Goal: Task Accomplishment & Management: Manage account settings

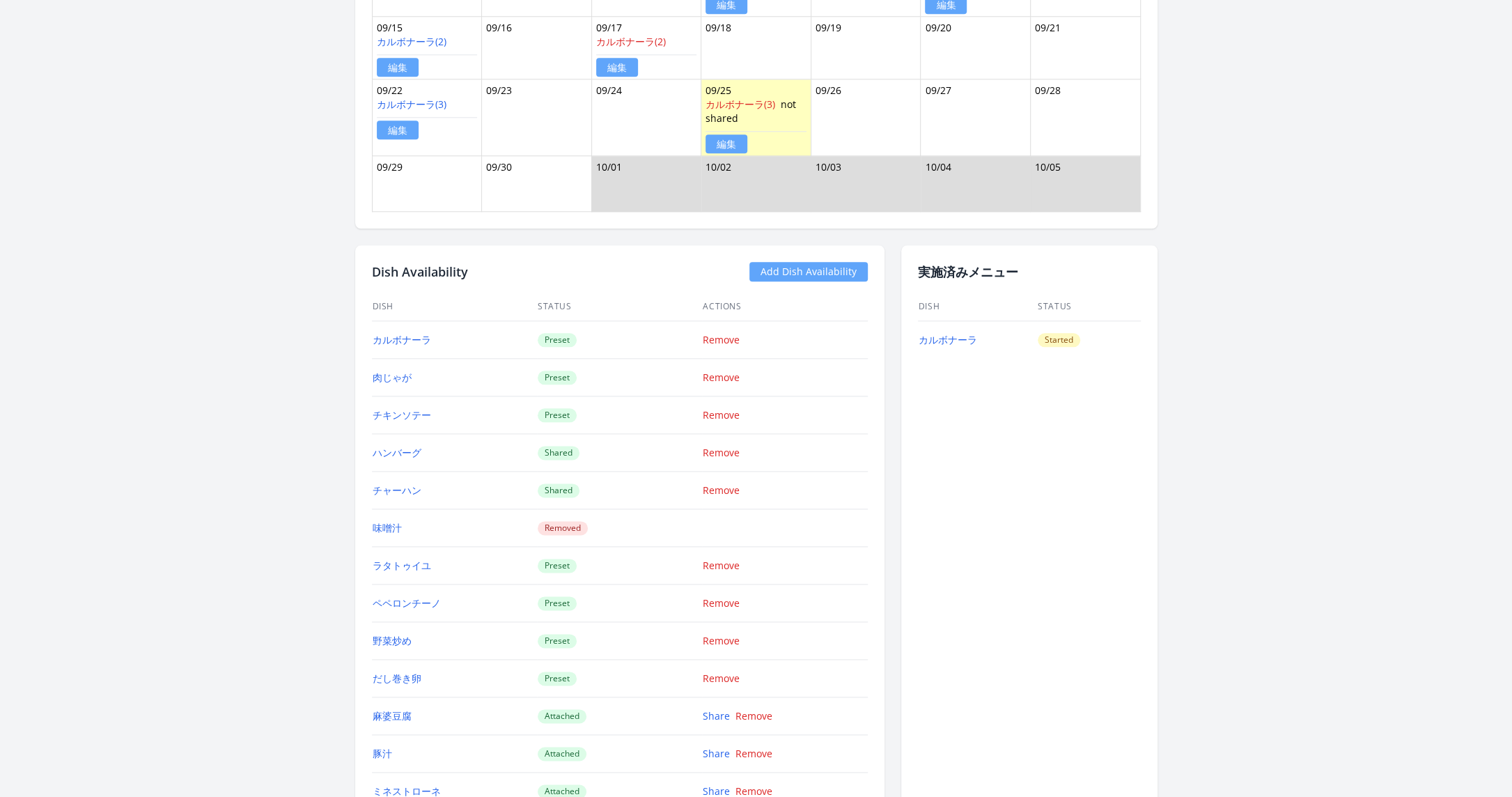
scroll to position [1044, 0]
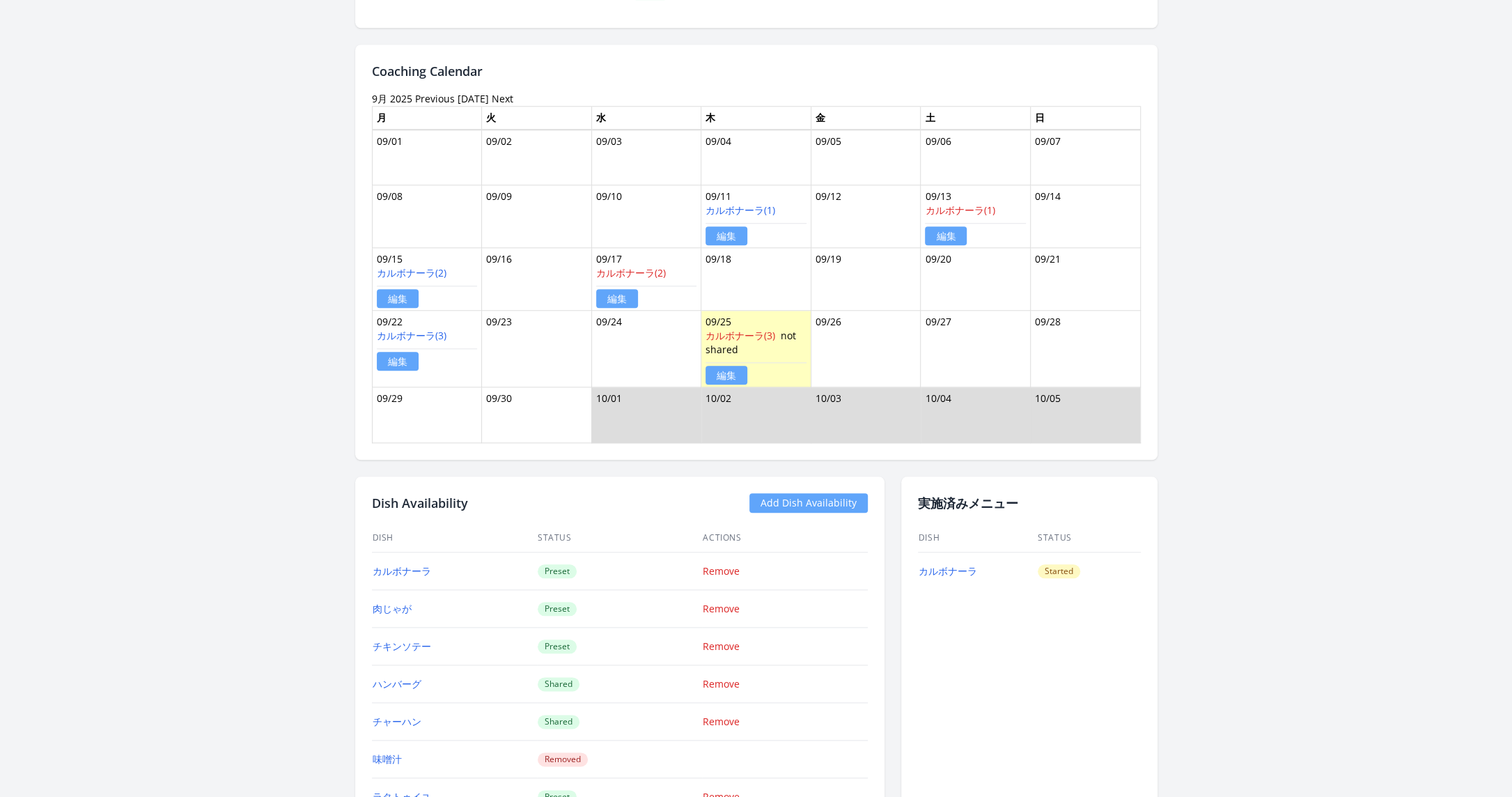
click at [426, 95] on link "Previous" at bounding box center [435, 98] width 40 height 13
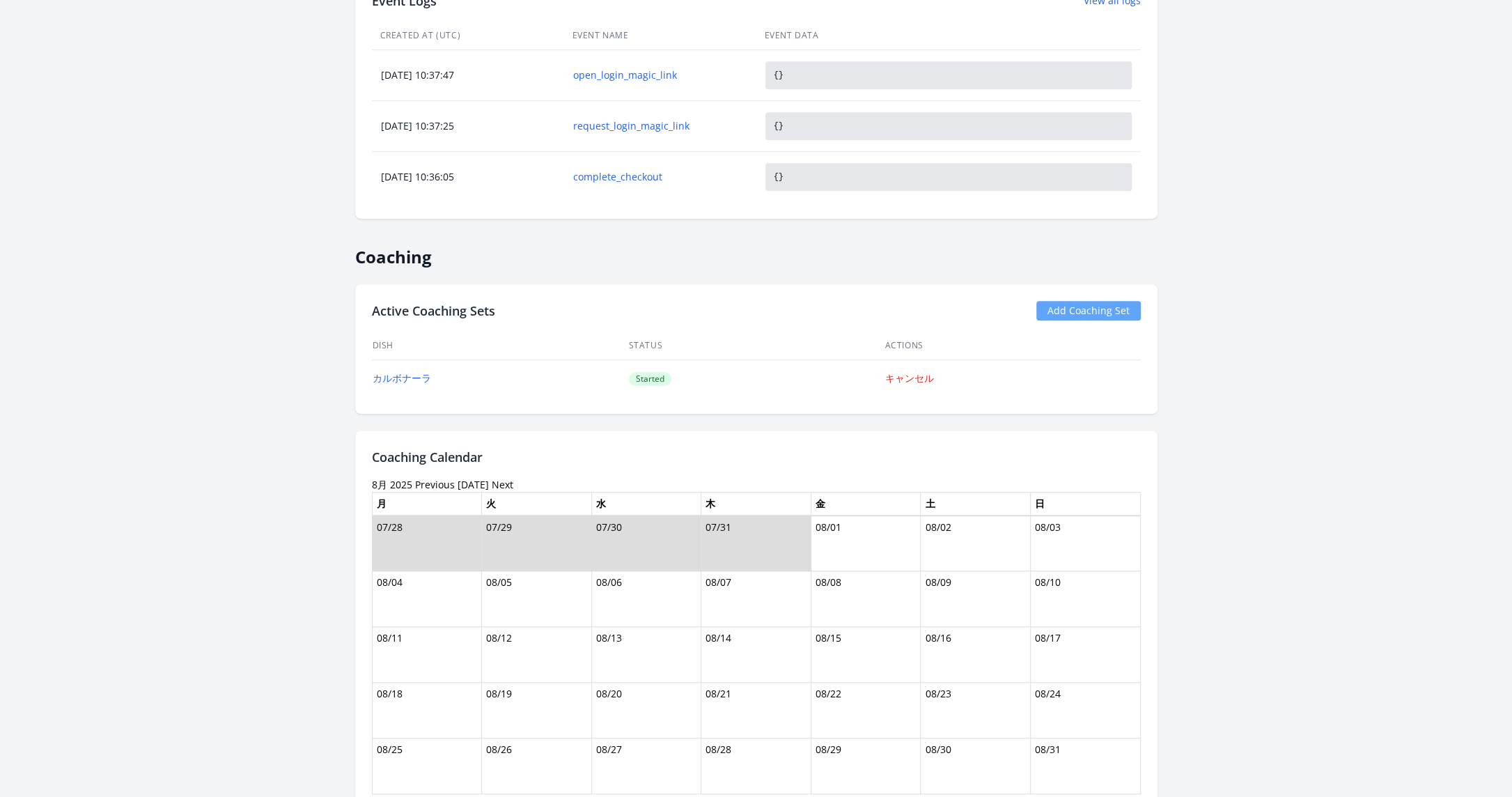
scroll to position [715, 0]
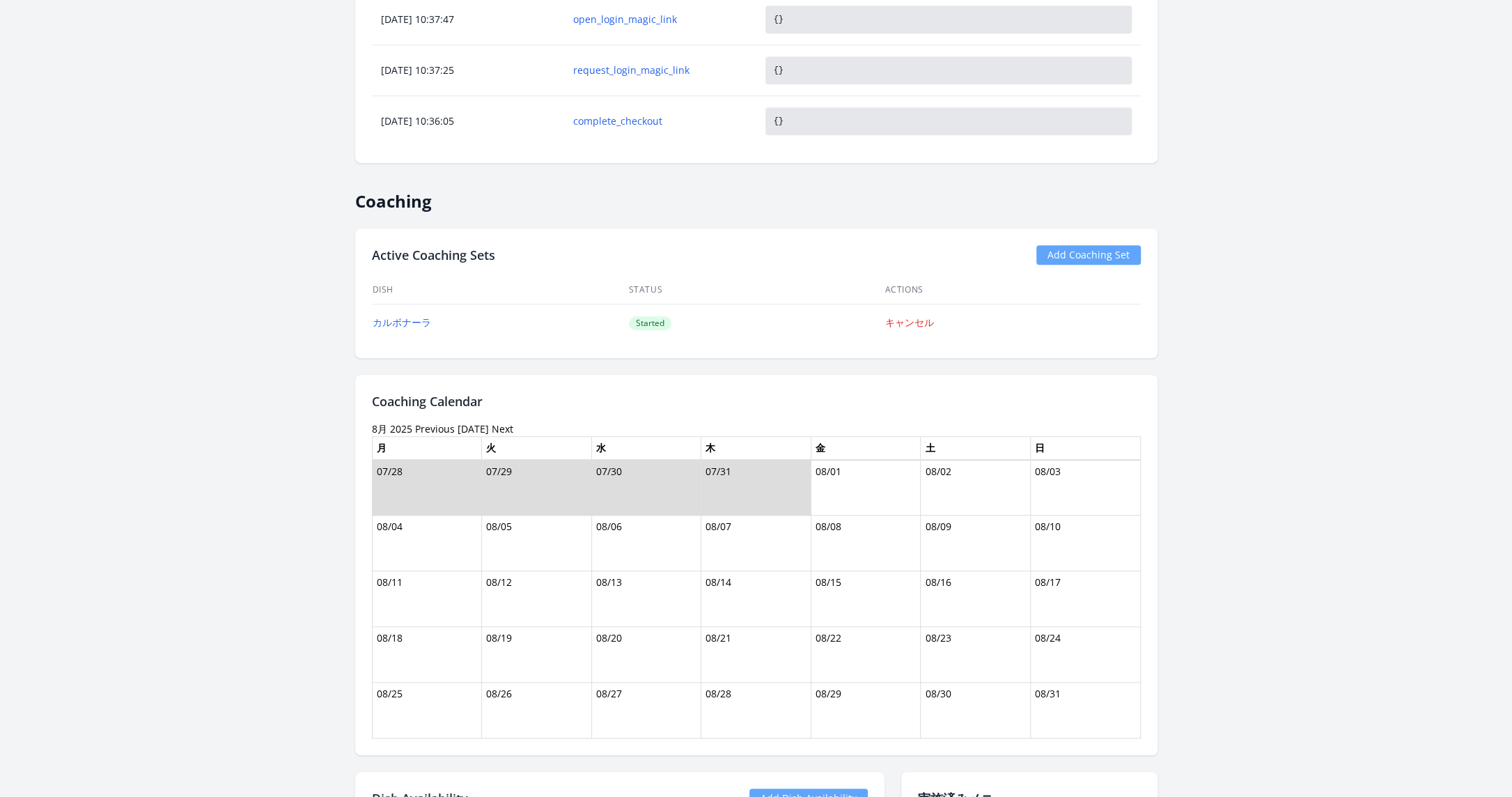
click at [501, 424] on link "Next" at bounding box center [502, 428] width 22 height 13
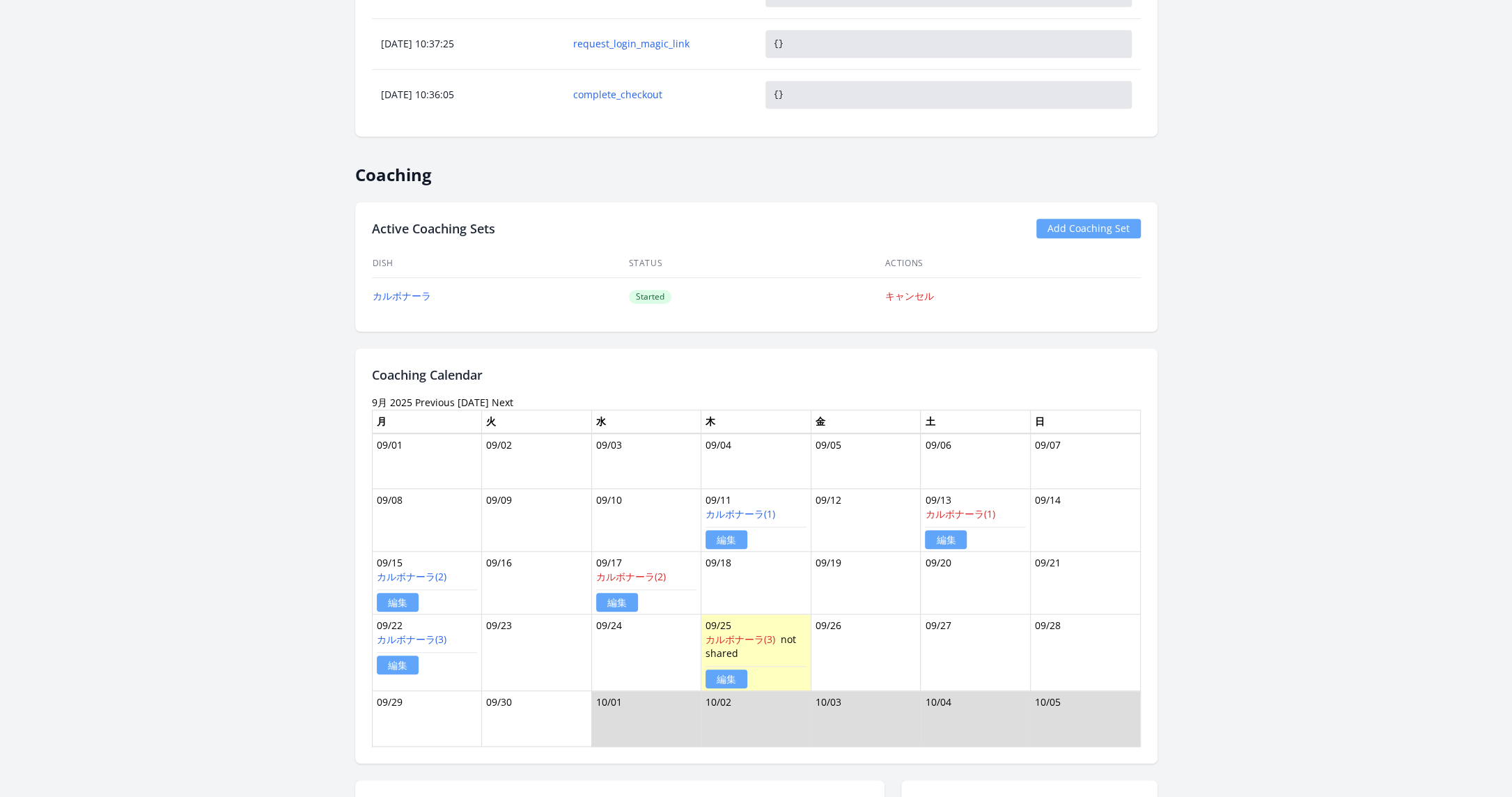
scroll to position [727, 0]
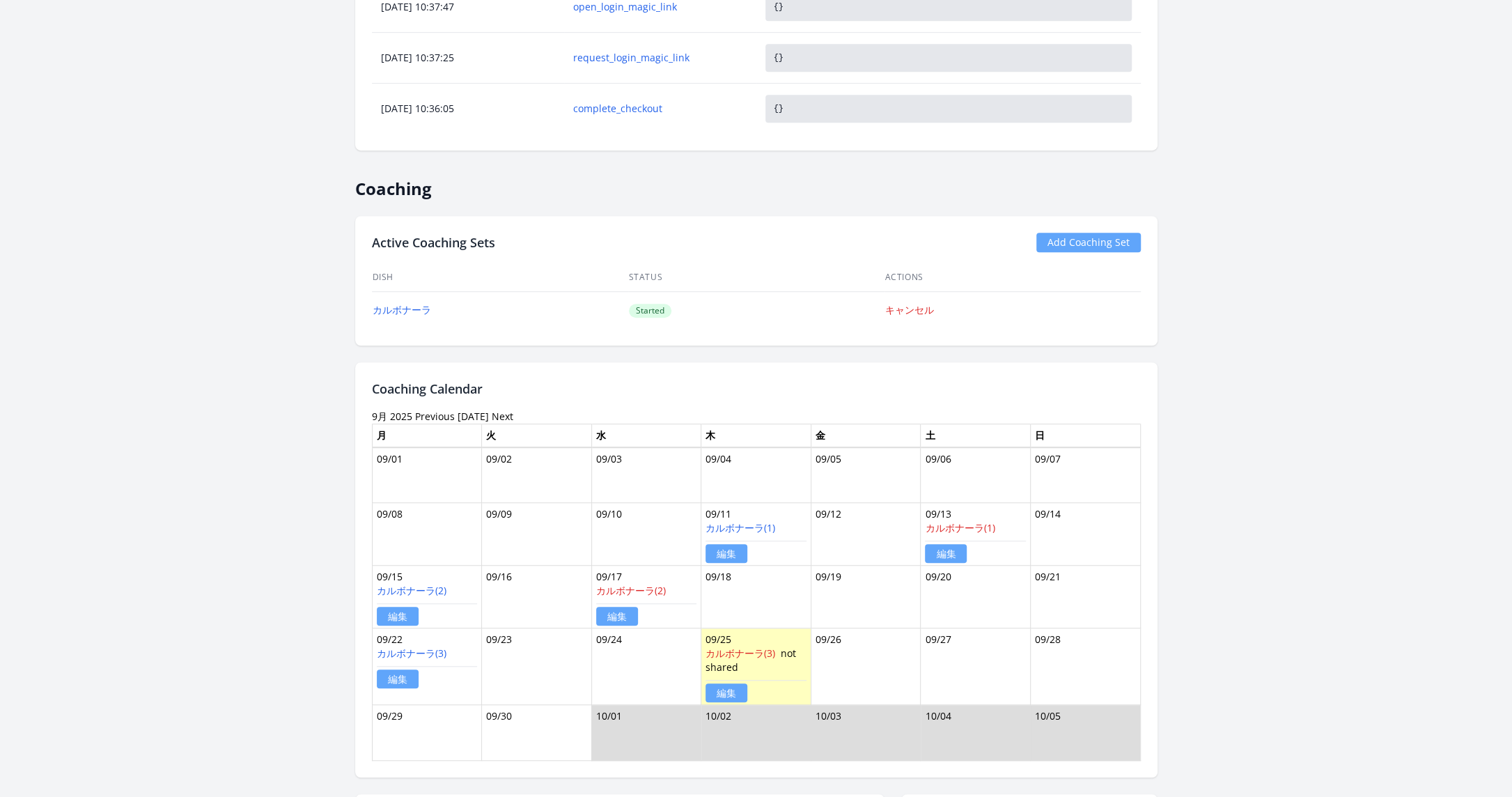
click at [411, 410] on div "9月 2025 Previous [DATE] Next" at bounding box center [756, 417] width 769 height 14
click at [418, 410] on link "Previous" at bounding box center [435, 416] width 40 height 13
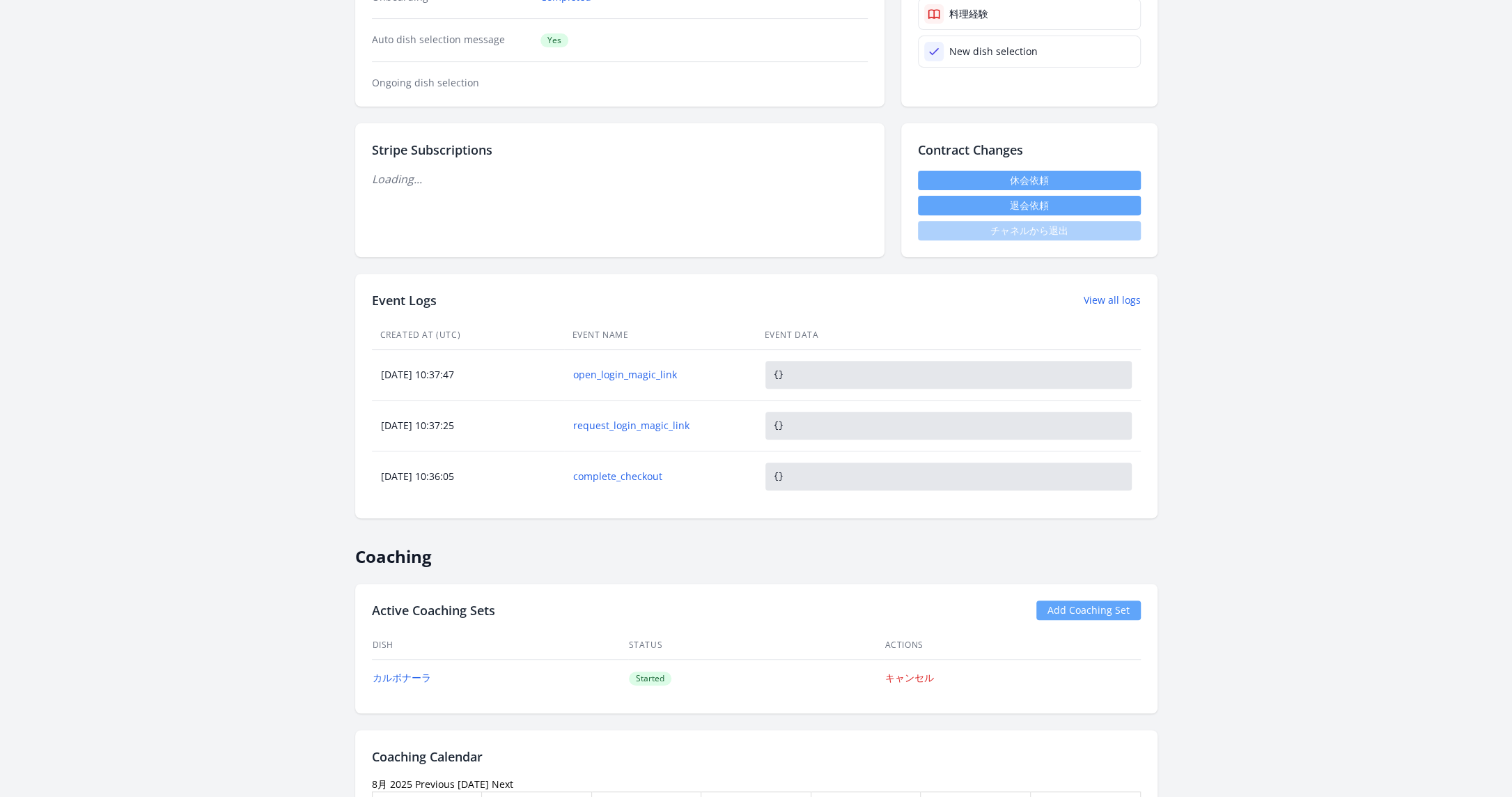
scroll to position [554, 0]
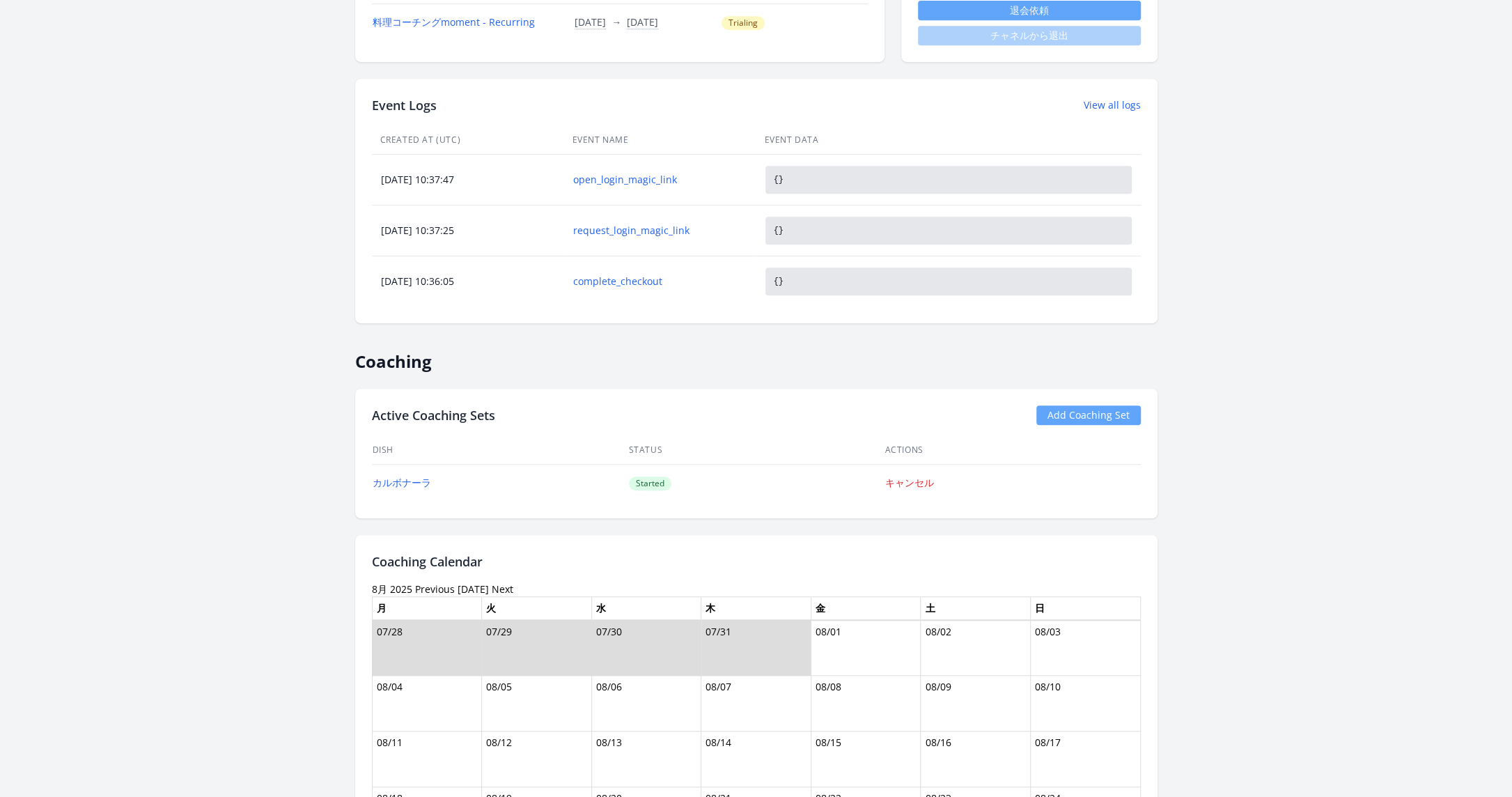
click at [438, 582] on link "Previous" at bounding box center [435, 588] width 40 height 13
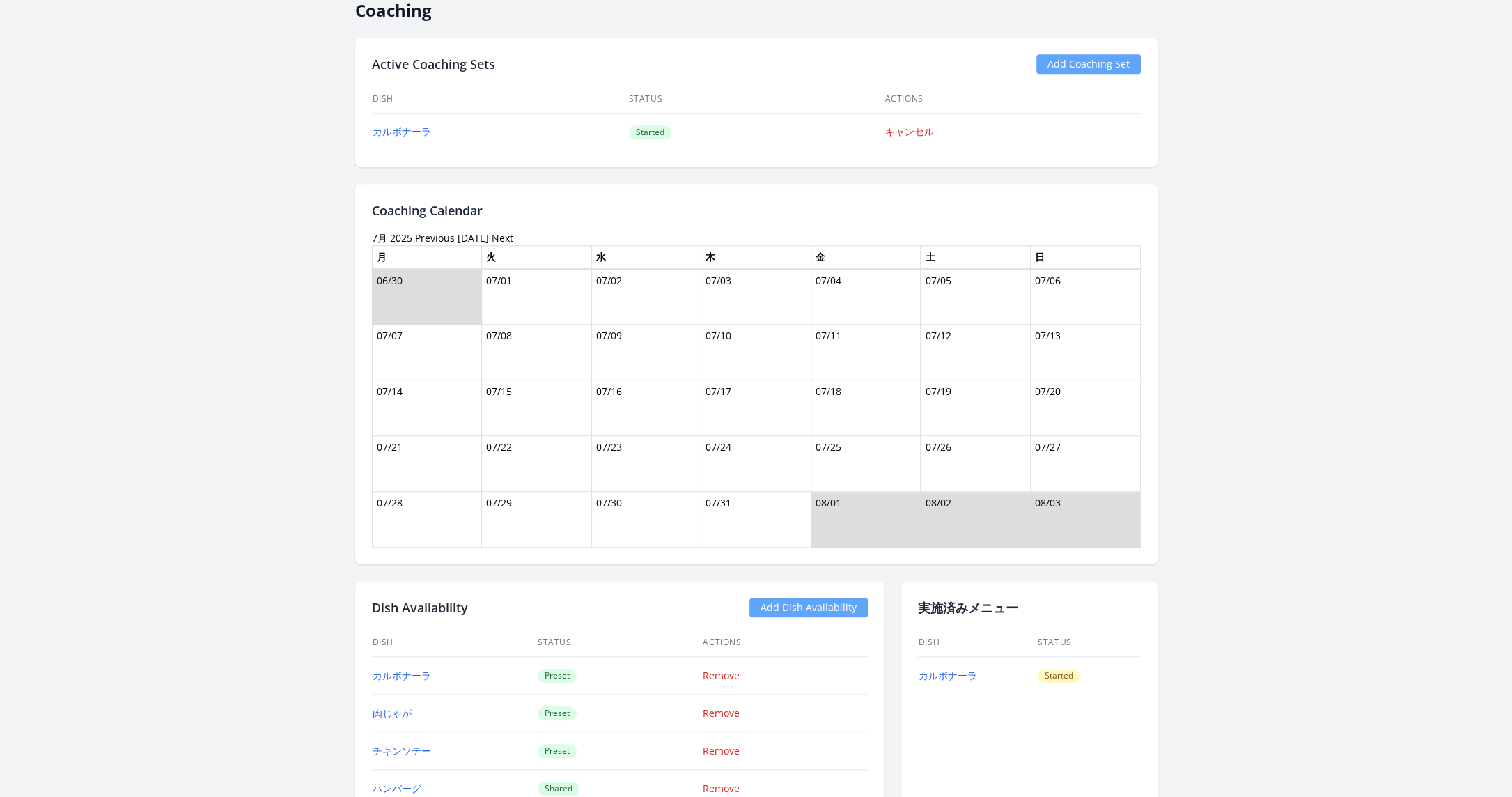
scroll to position [953, 0]
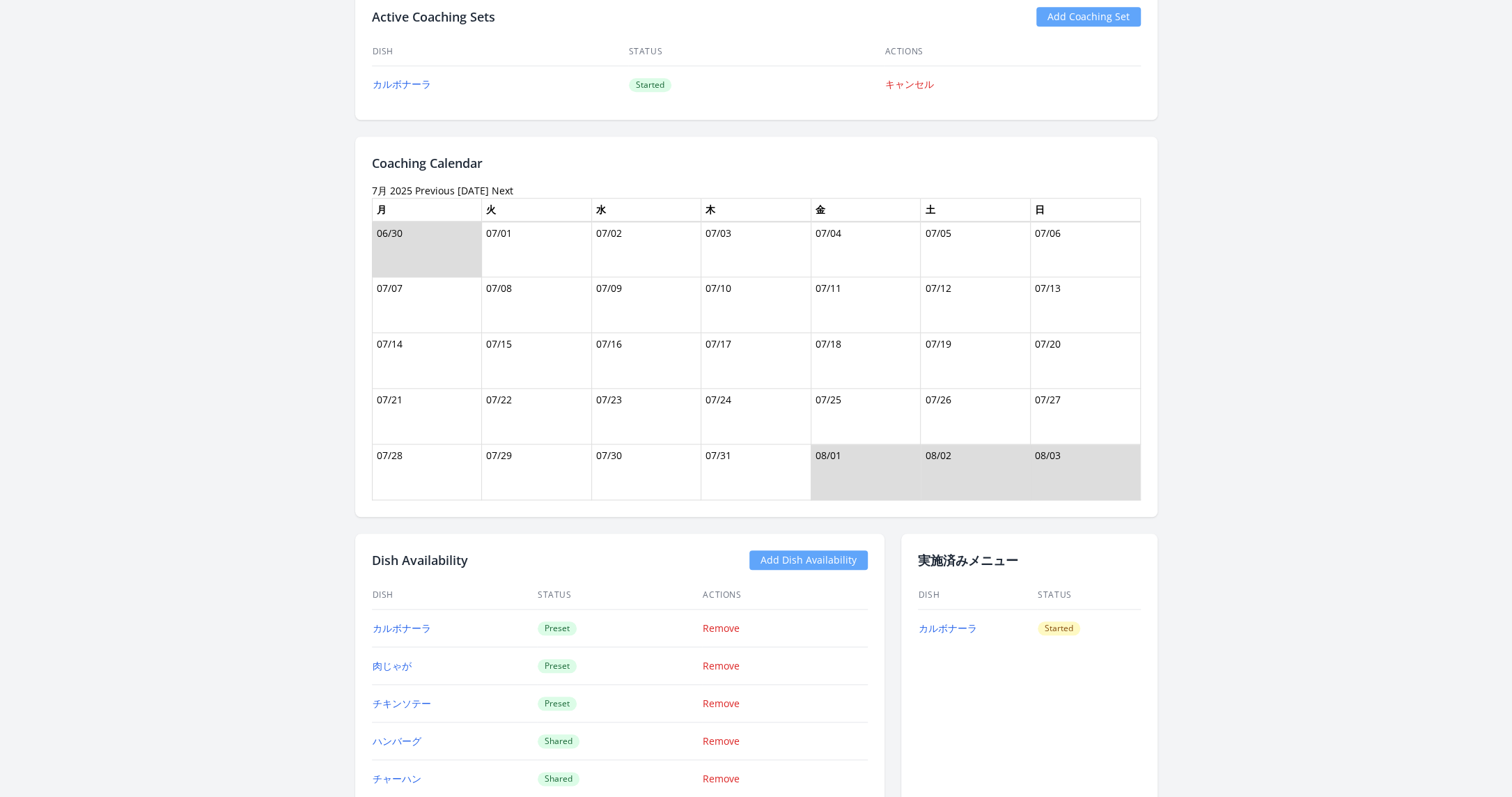
click at [431, 193] on link "Previous" at bounding box center [435, 190] width 40 height 13
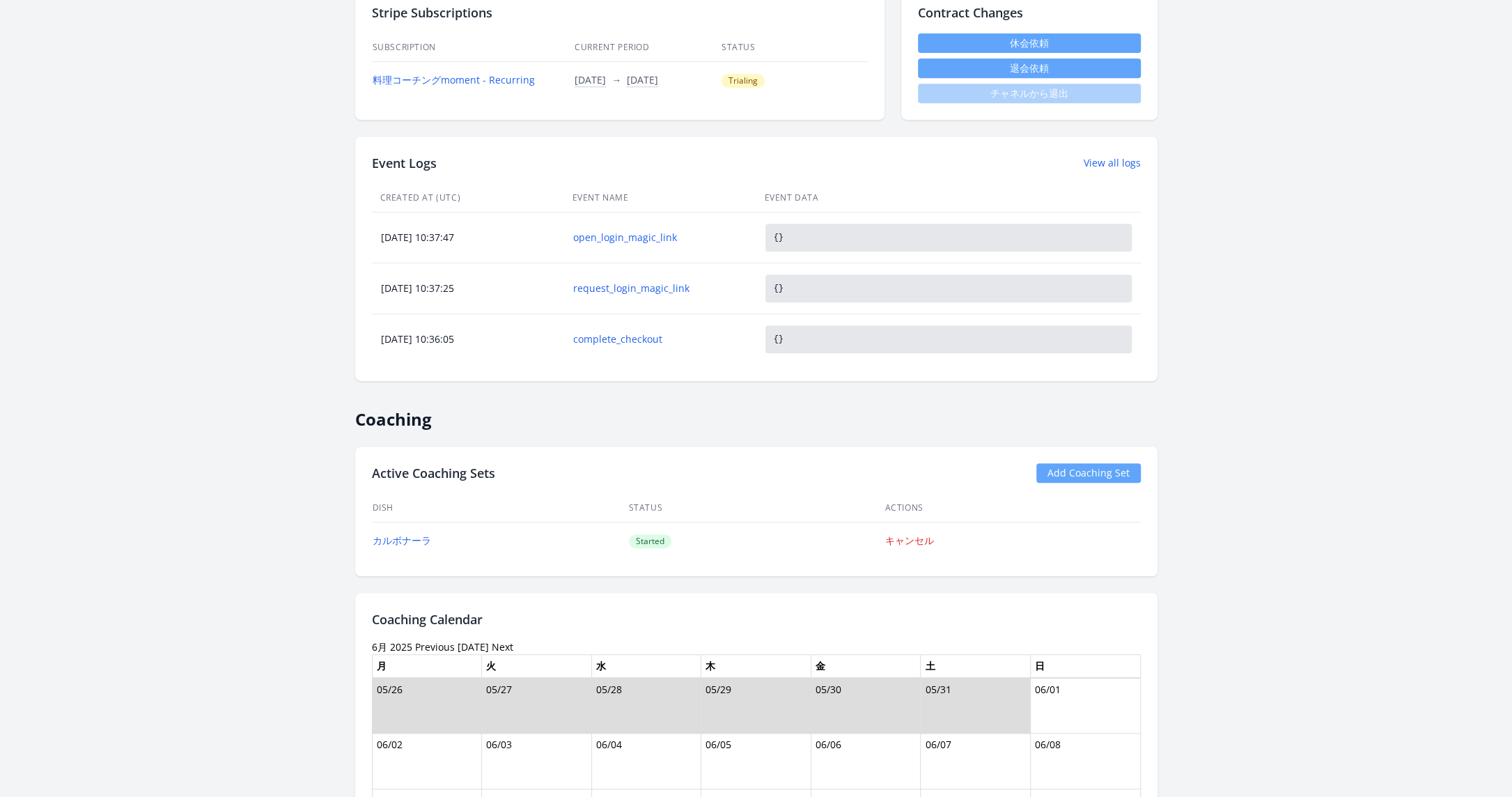
scroll to position [630, 0]
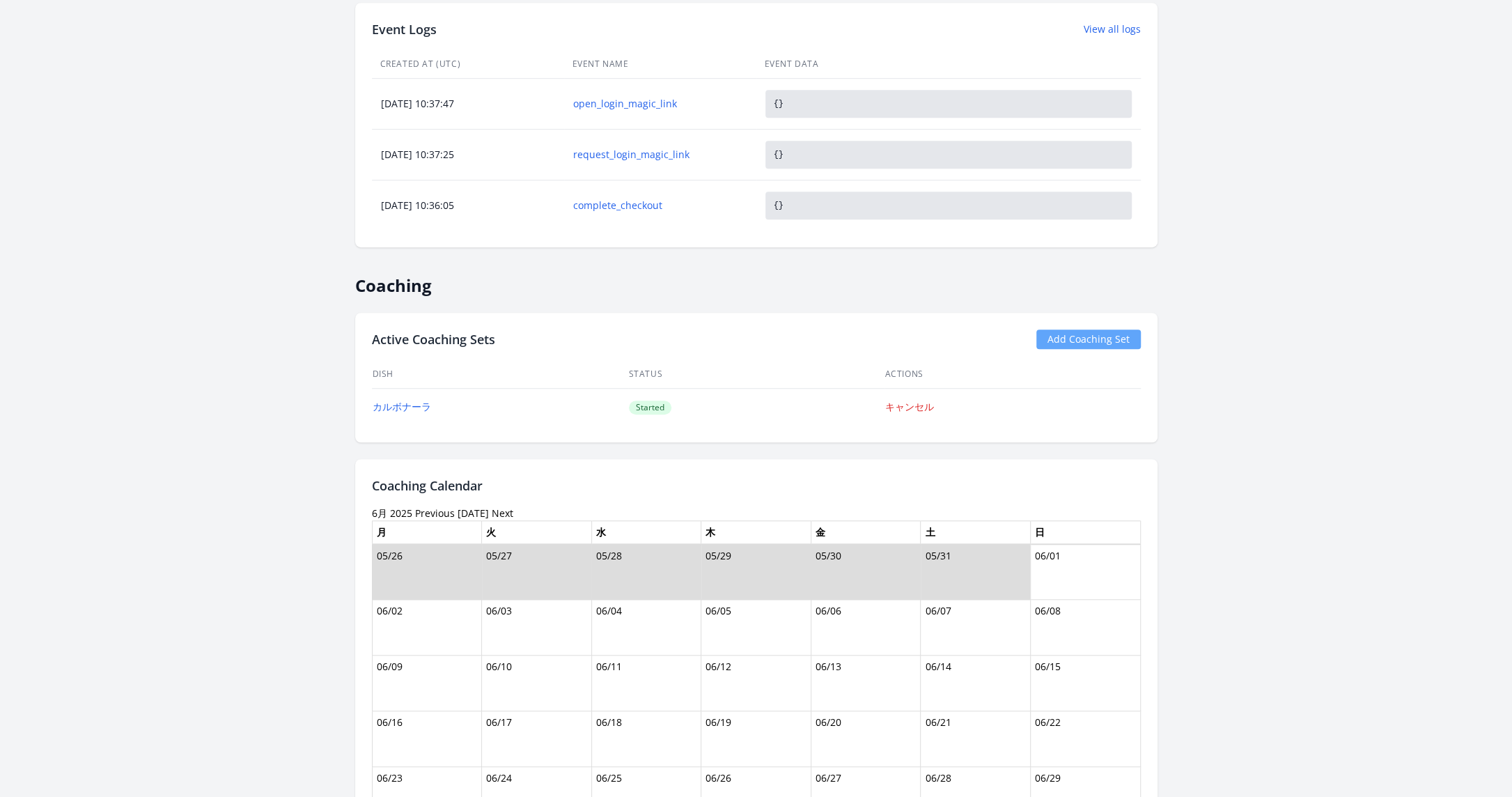
click at [434, 507] on link "Previous" at bounding box center [435, 512] width 40 height 13
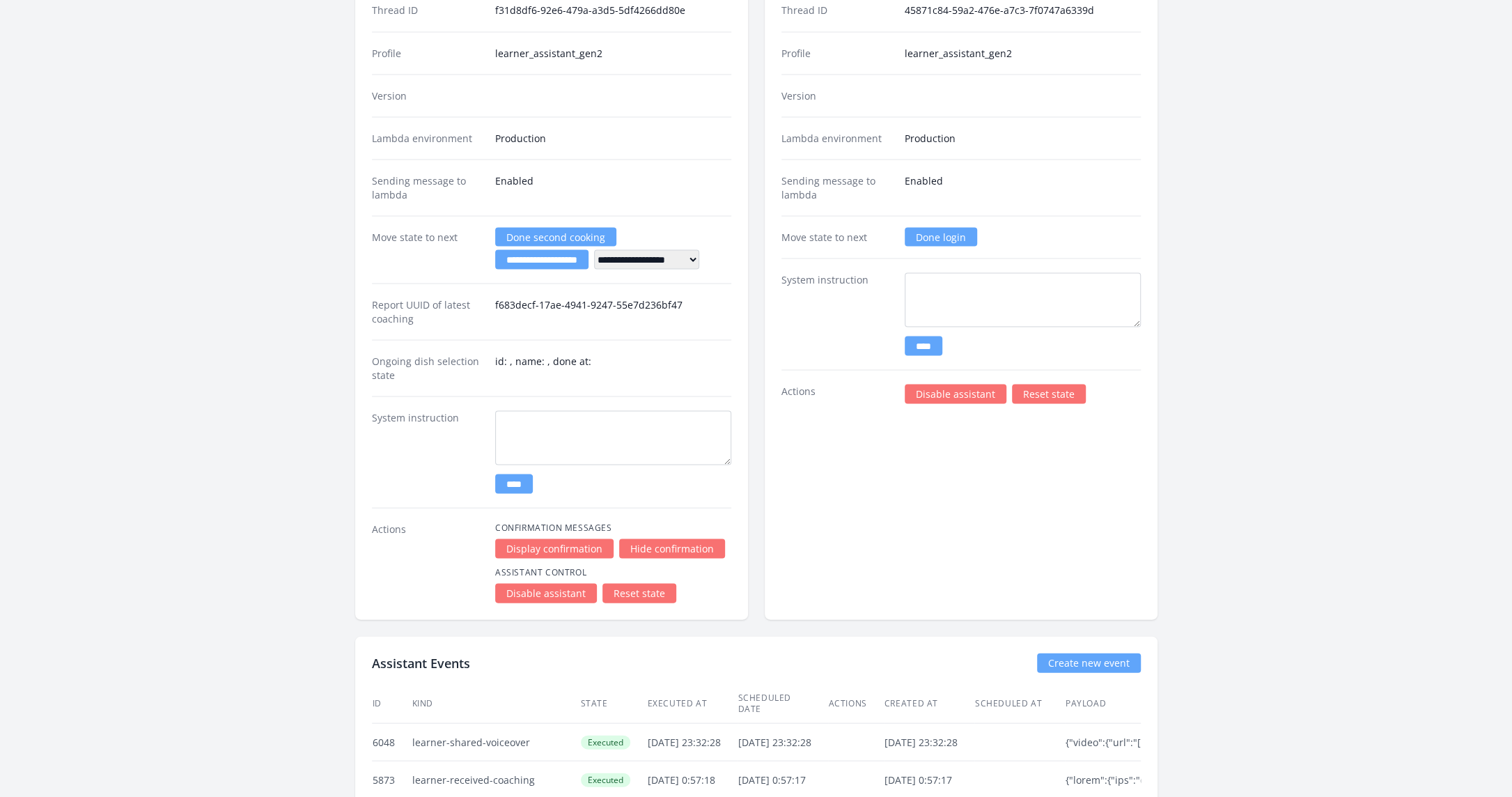
scroll to position [2232, 0]
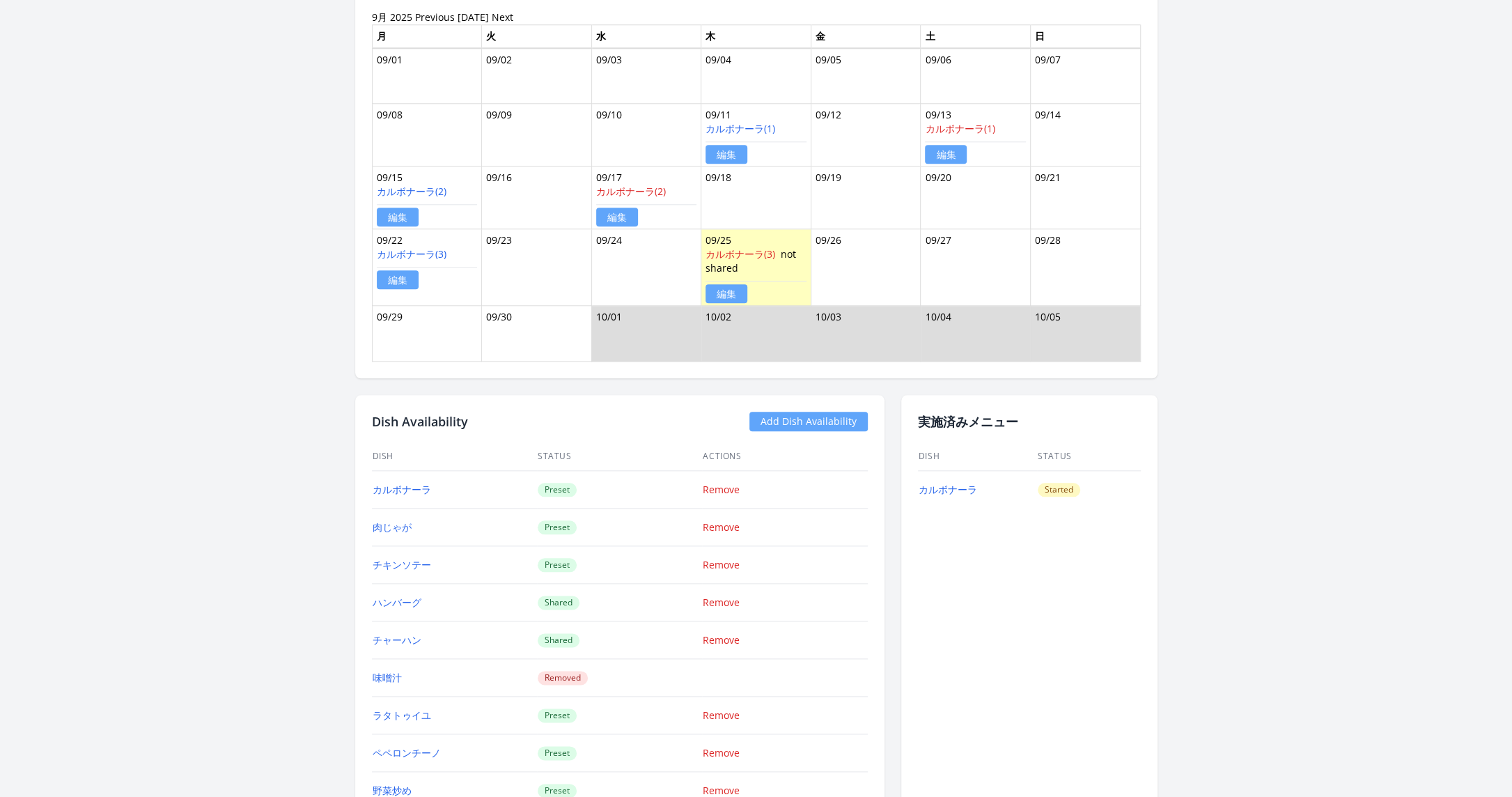
scroll to position [995, 0]
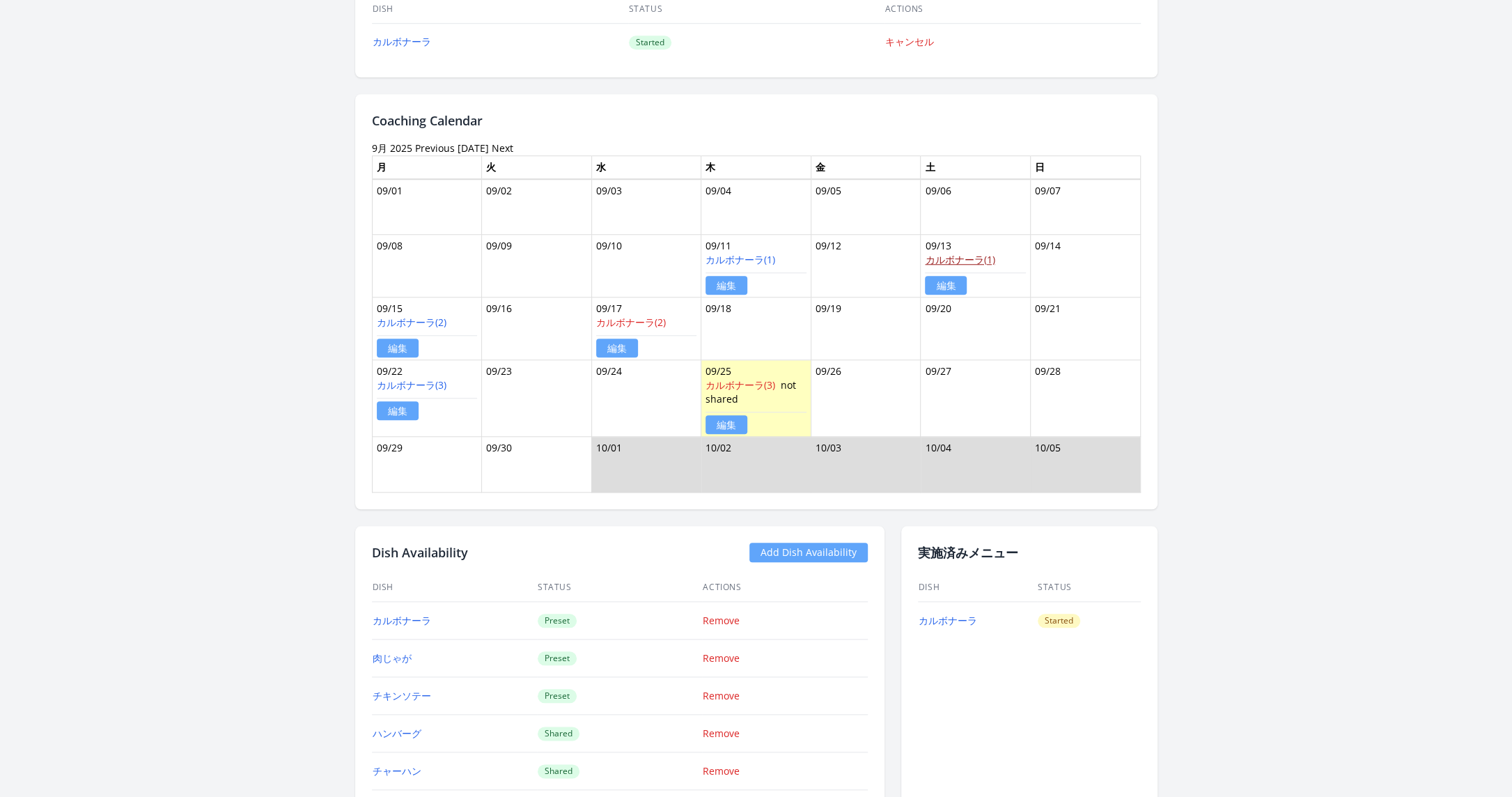
click at [954, 253] on link "カルボナーラ(1)" at bounding box center [960, 259] width 69 height 13
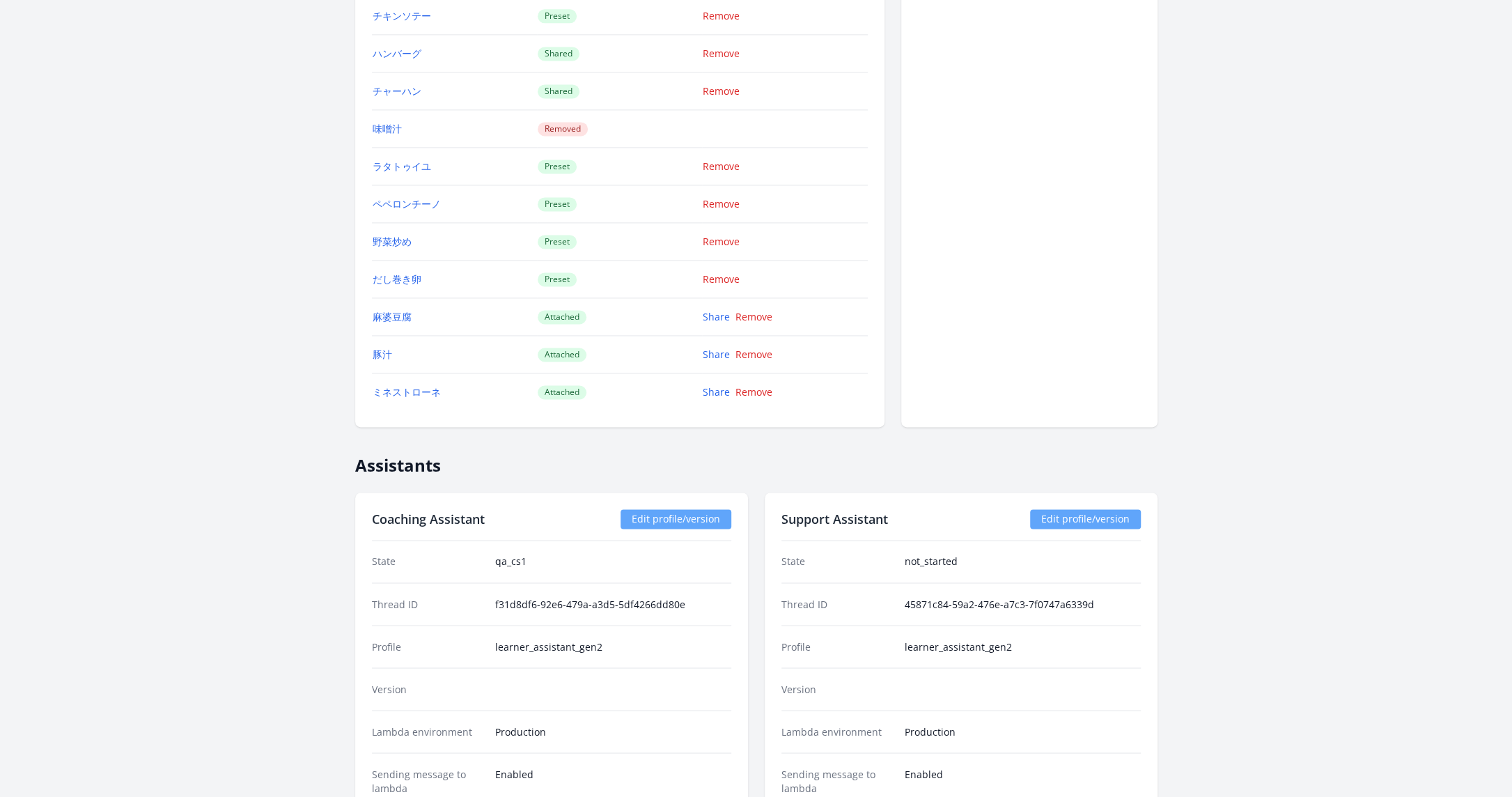
scroll to position [2467, 0]
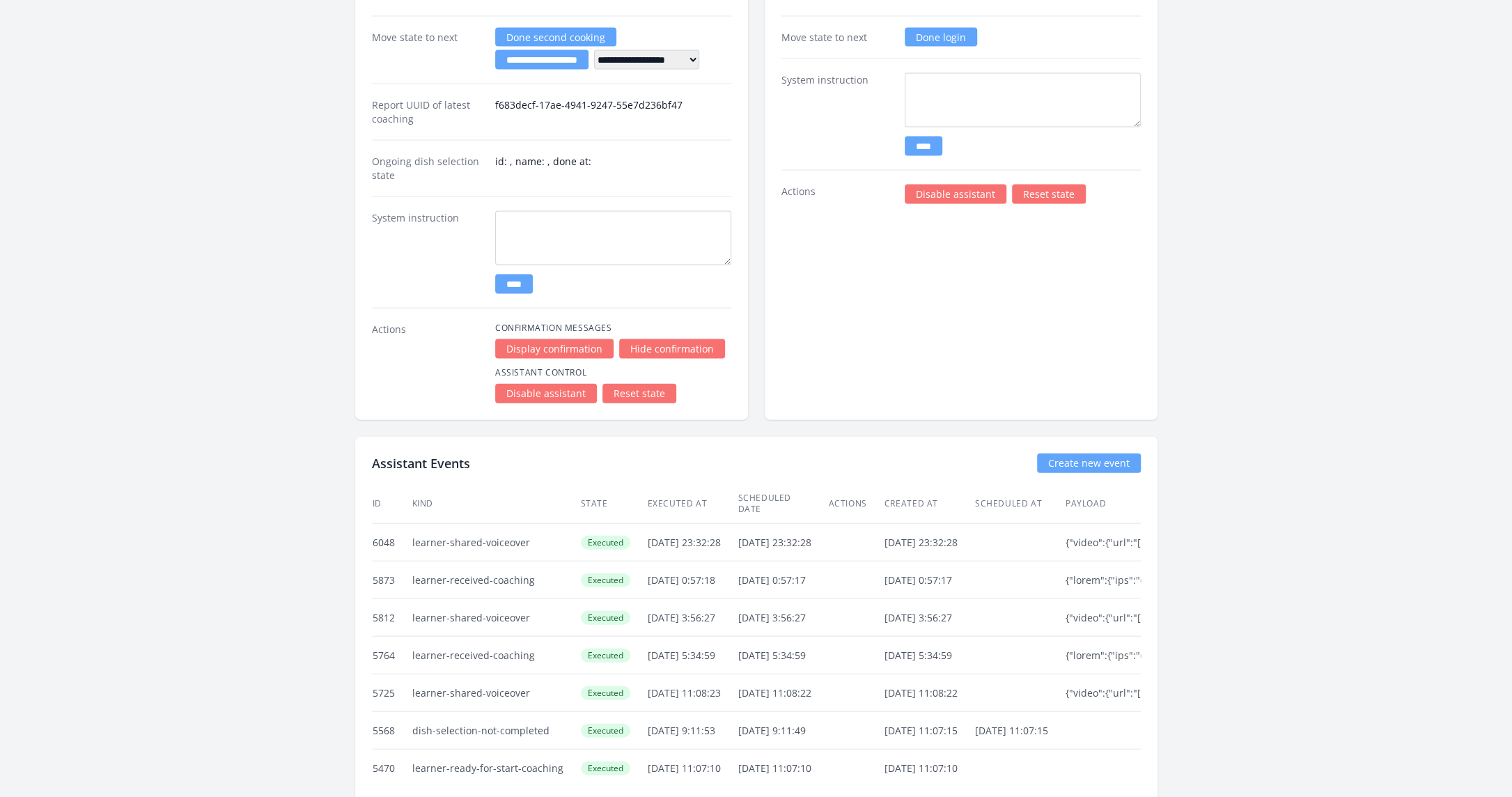
drag, startPoint x: 639, startPoint y: 629, endPoint x: 723, endPoint y: 625, distance: 84.1
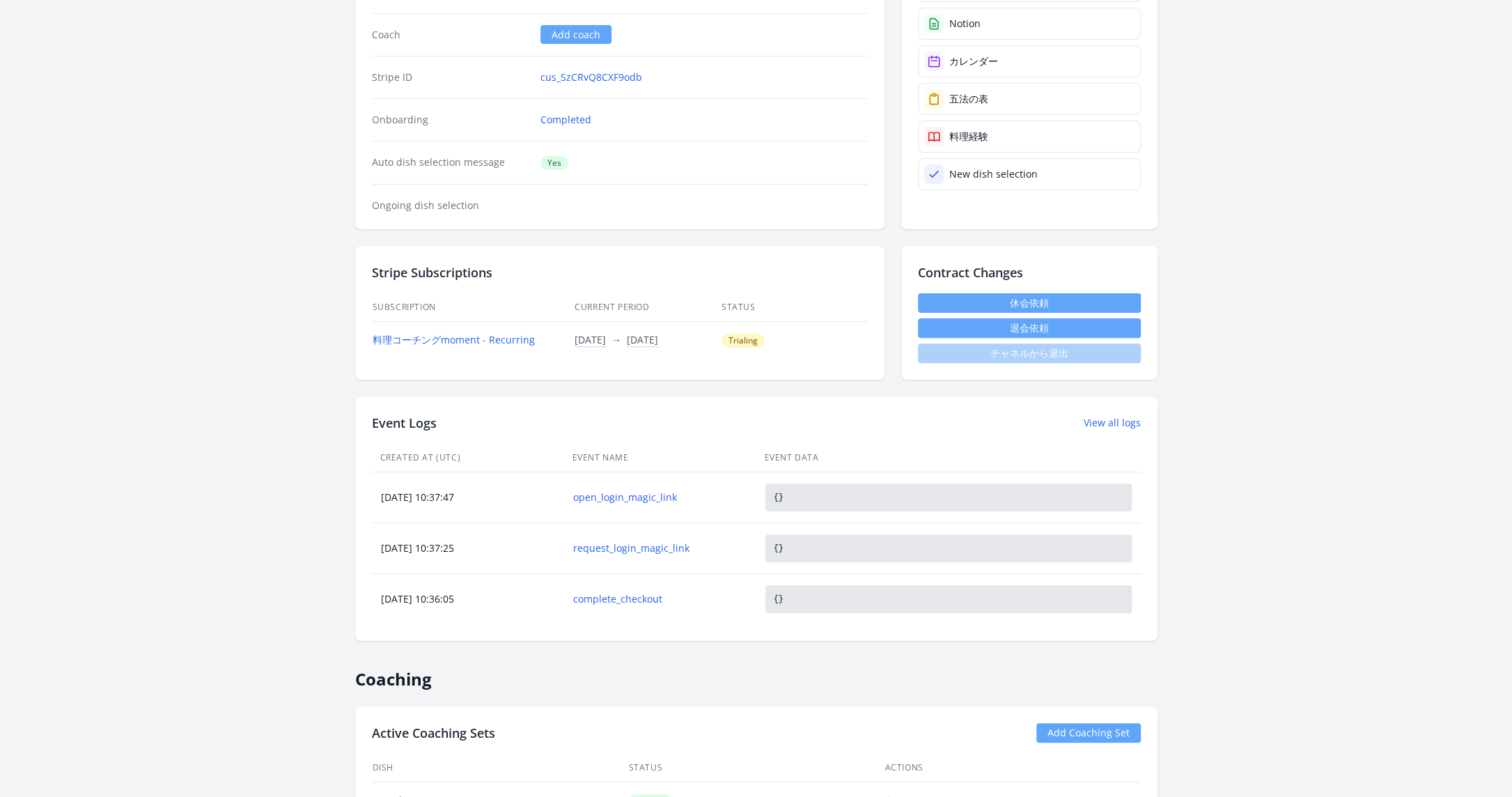
scroll to position [0, 0]
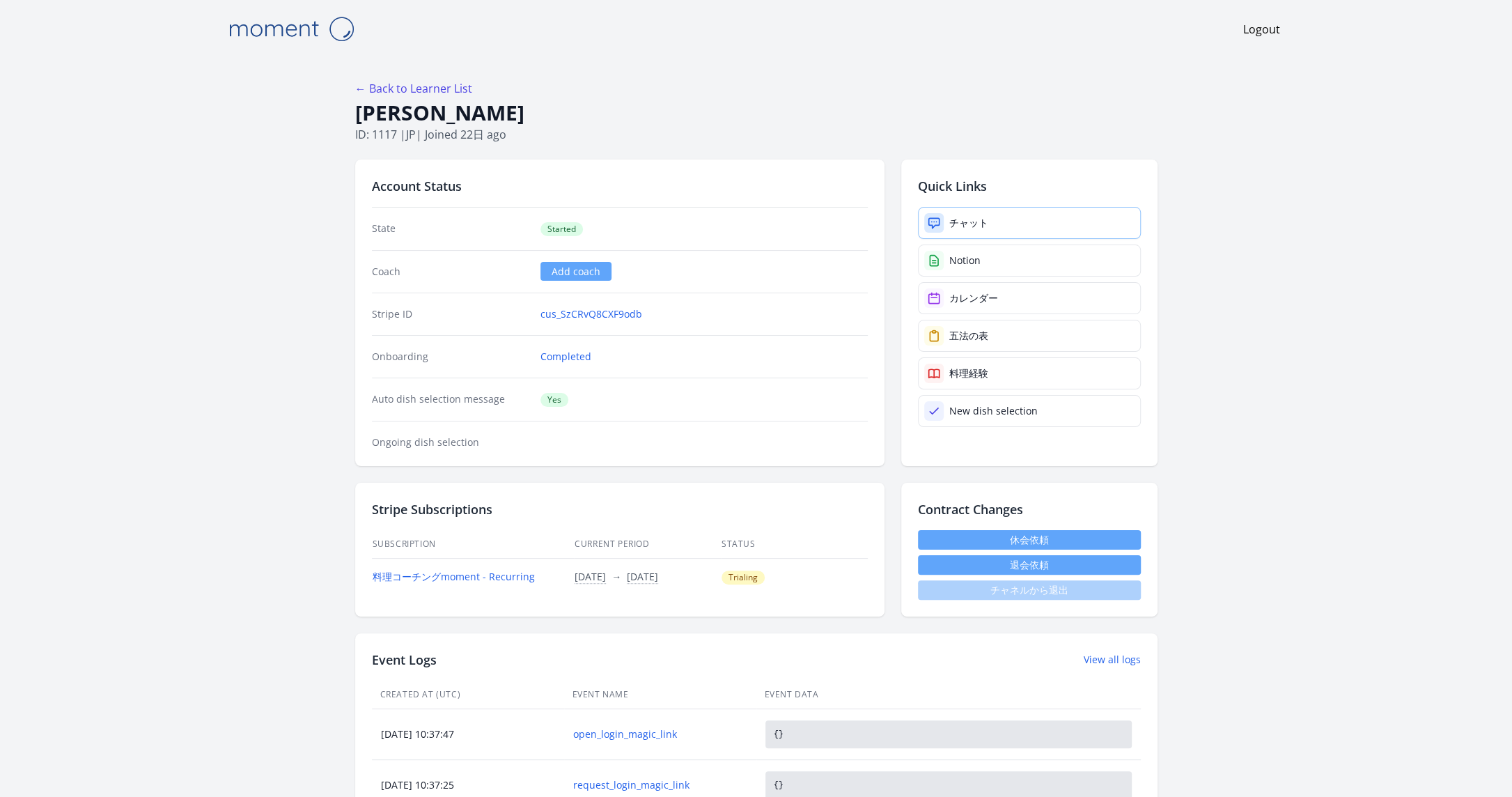
click at [1030, 226] on link "チャット" at bounding box center [1029, 223] width 223 height 32
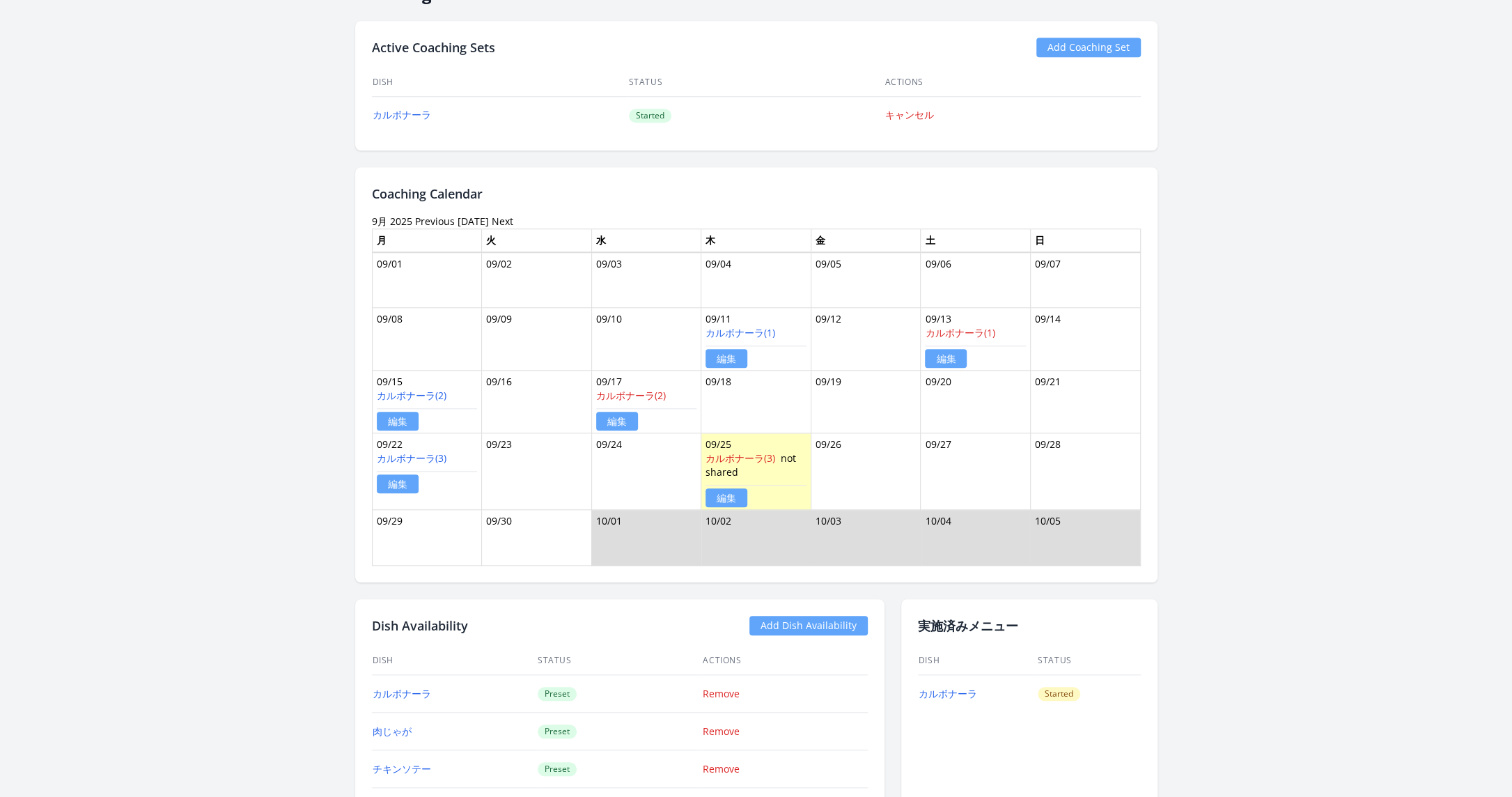
scroll to position [1042, 0]
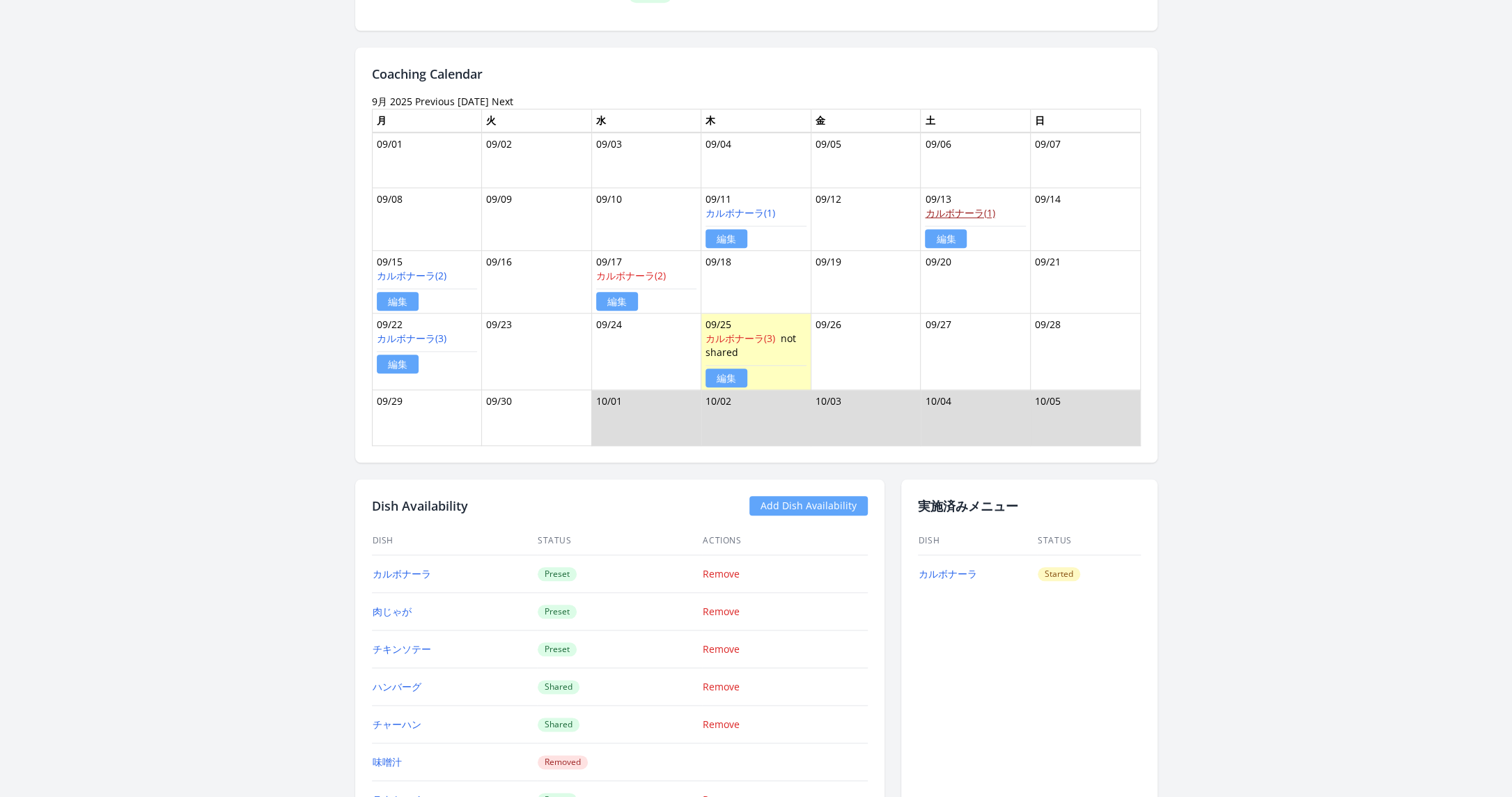
click at [952, 207] on link "カルボナーラ(1)" at bounding box center [960, 213] width 69 height 13
click at [648, 269] on link "カルボナーラ(2)" at bounding box center [631, 275] width 69 height 13
click at [756, 333] on link "カルボナーラ(3)" at bounding box center [740, 337] width 69 height 13
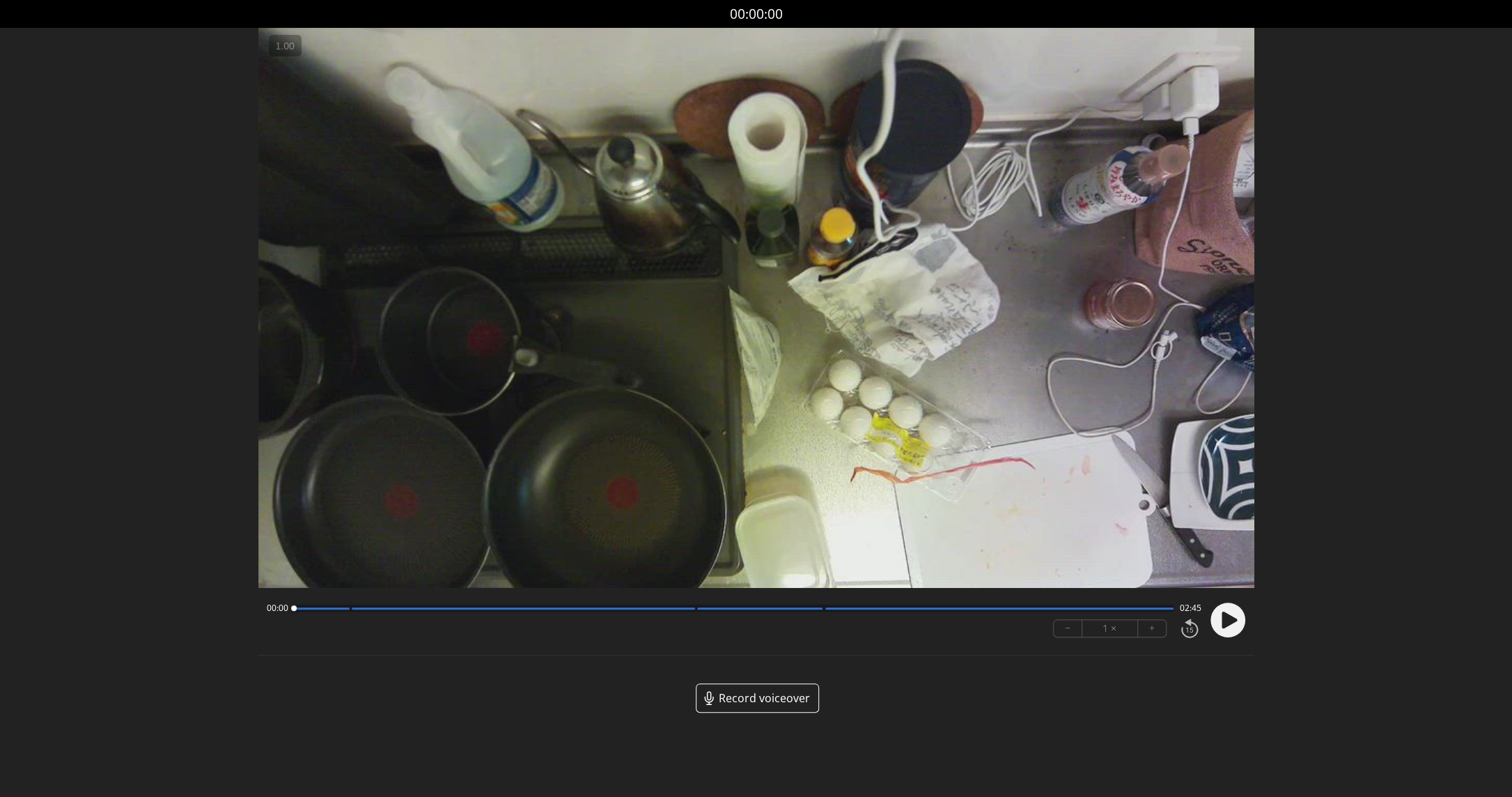
click at [1226, 623] on icon at bounding box center [1229, 620] width 15 height 17
click at [1226, 624] on circle at bounding box center [1228, 620] width 35 height 35
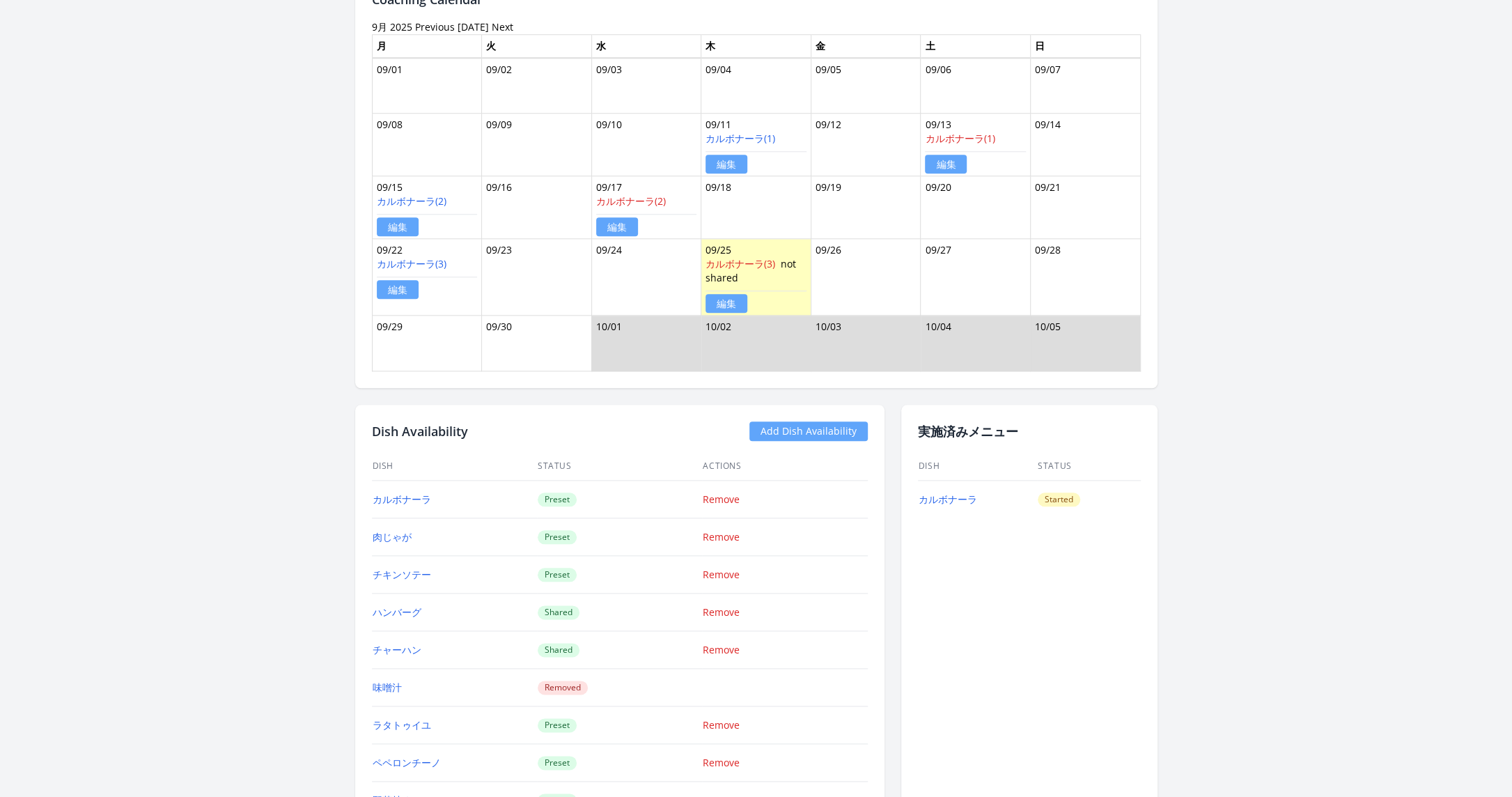
scroll to position [989, 0]
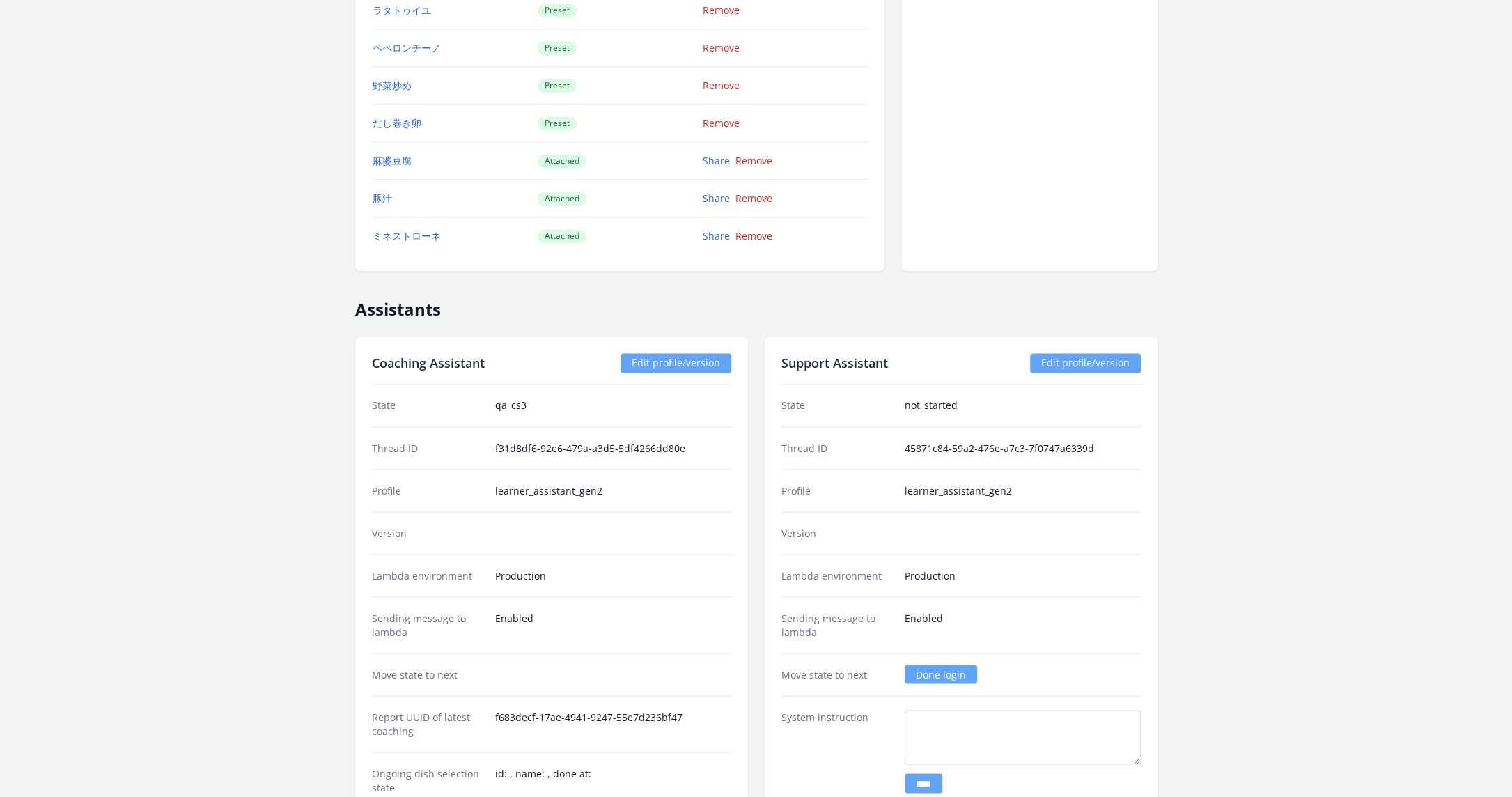
scroll to position [1288, 0]
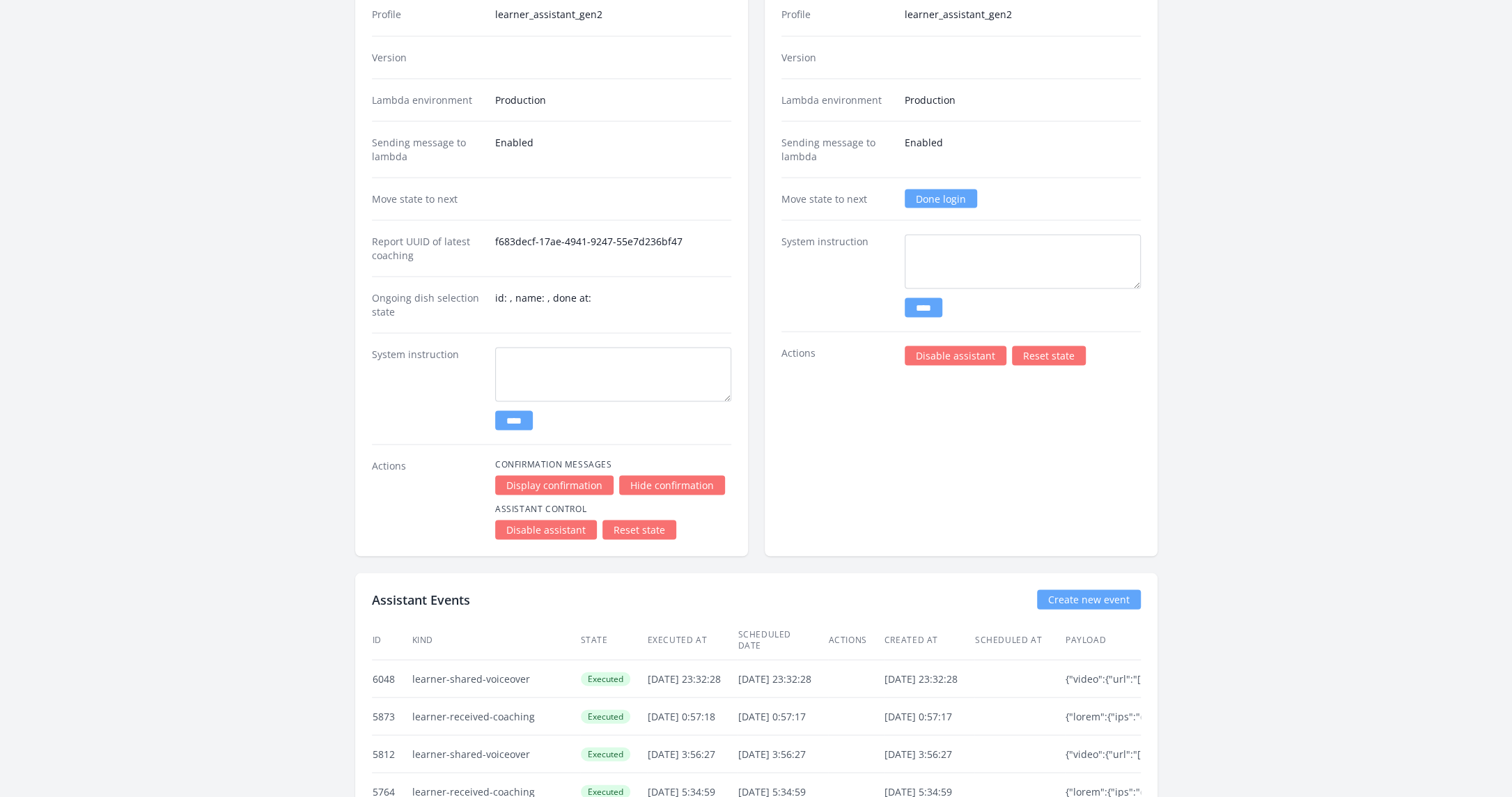
scroll to position [2380, 0]
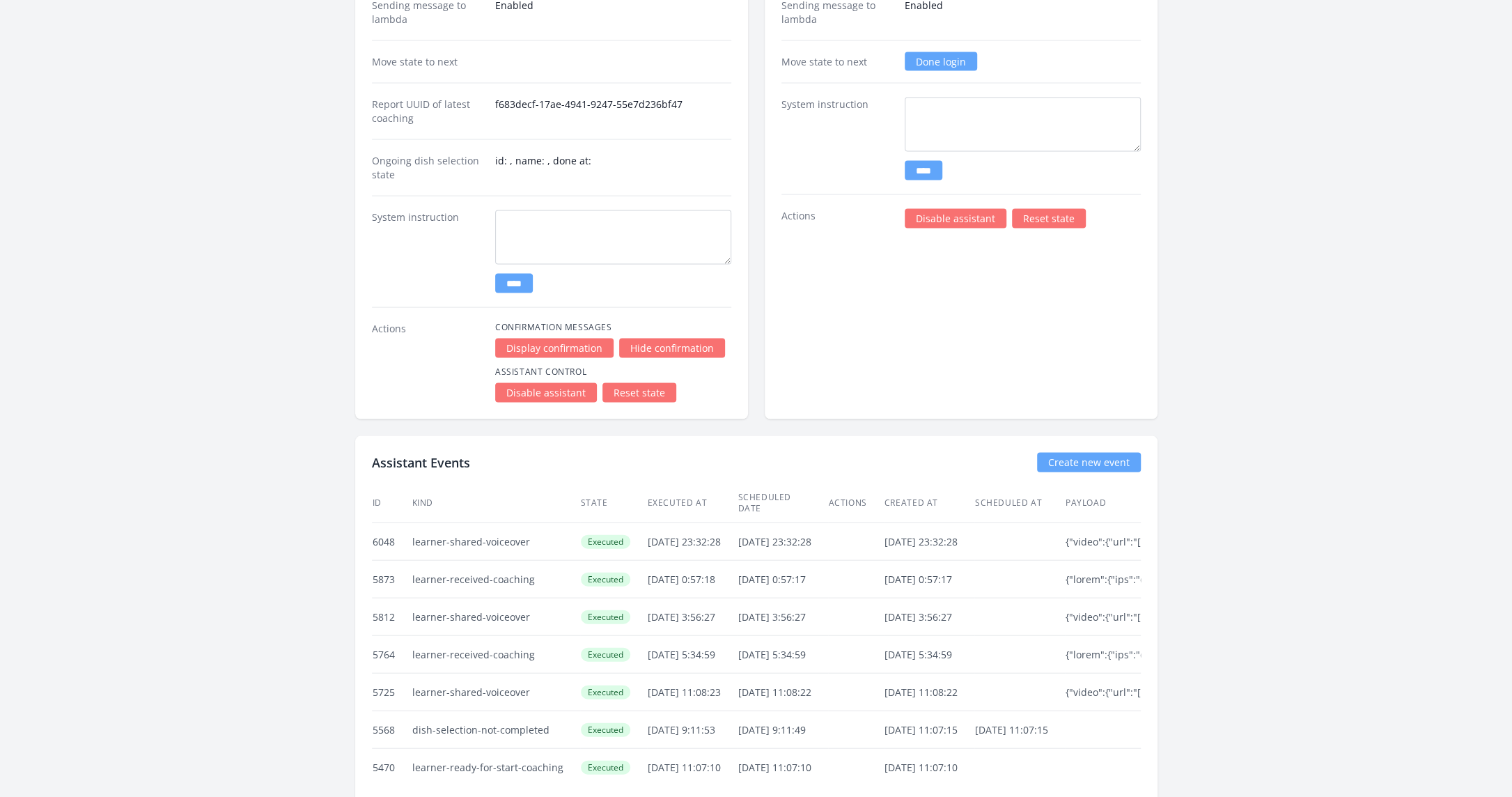
click at [1095, 453] on link "Create new event" at bounding box center [1089, 462] width 104 height 19
click at [1102, 453] on link "Create new event" at bounding box center [1089, 462] width 104 height 19
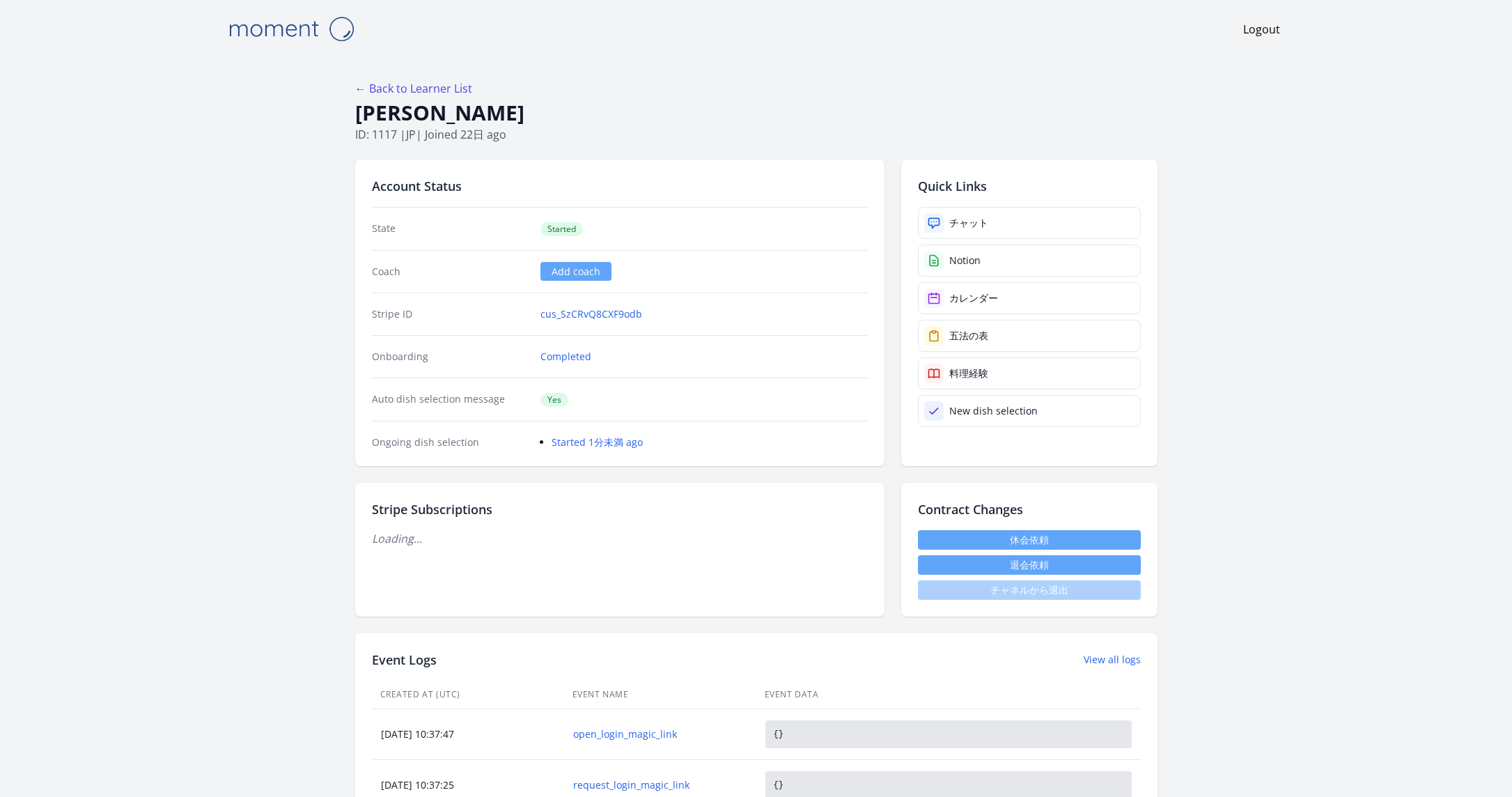
scroll to position [2380, 0]
